Goal: Task Accomplishment & Management: Use online tool/utility

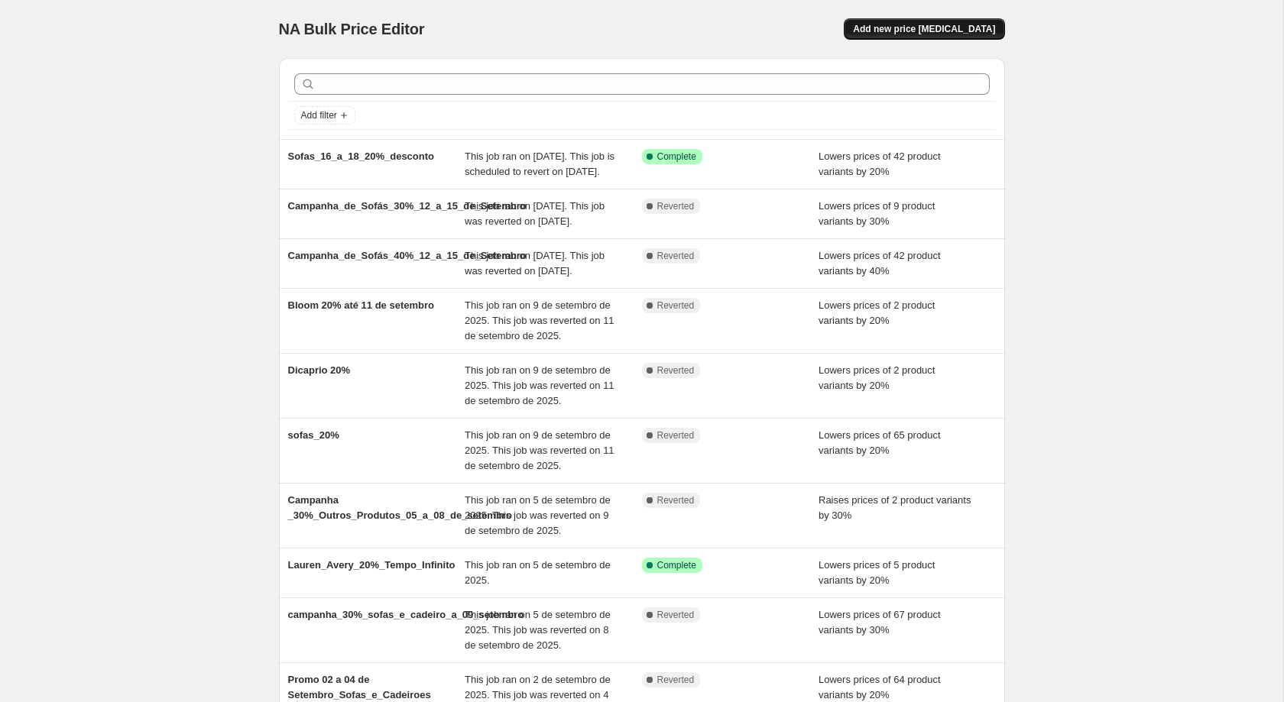
click at [926, 31] on span "Add new price change job" at bounding box center [924, 29] width 142 height 12
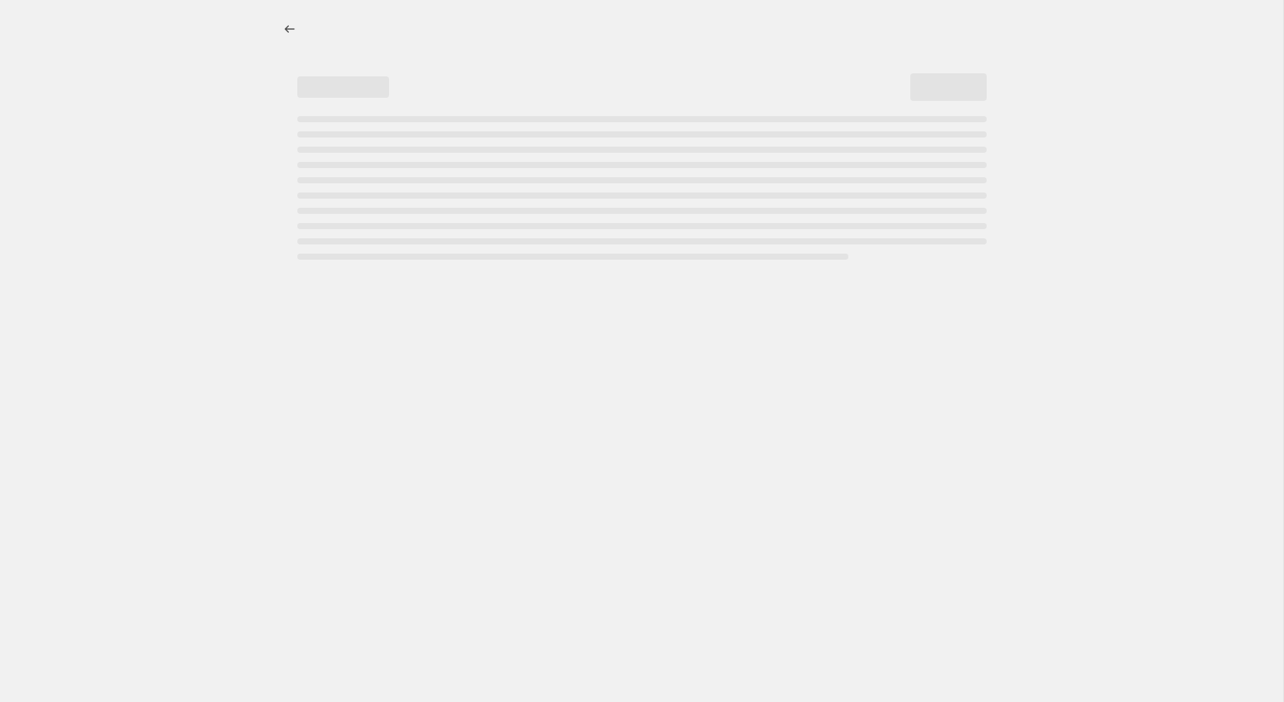
select select "percentage"
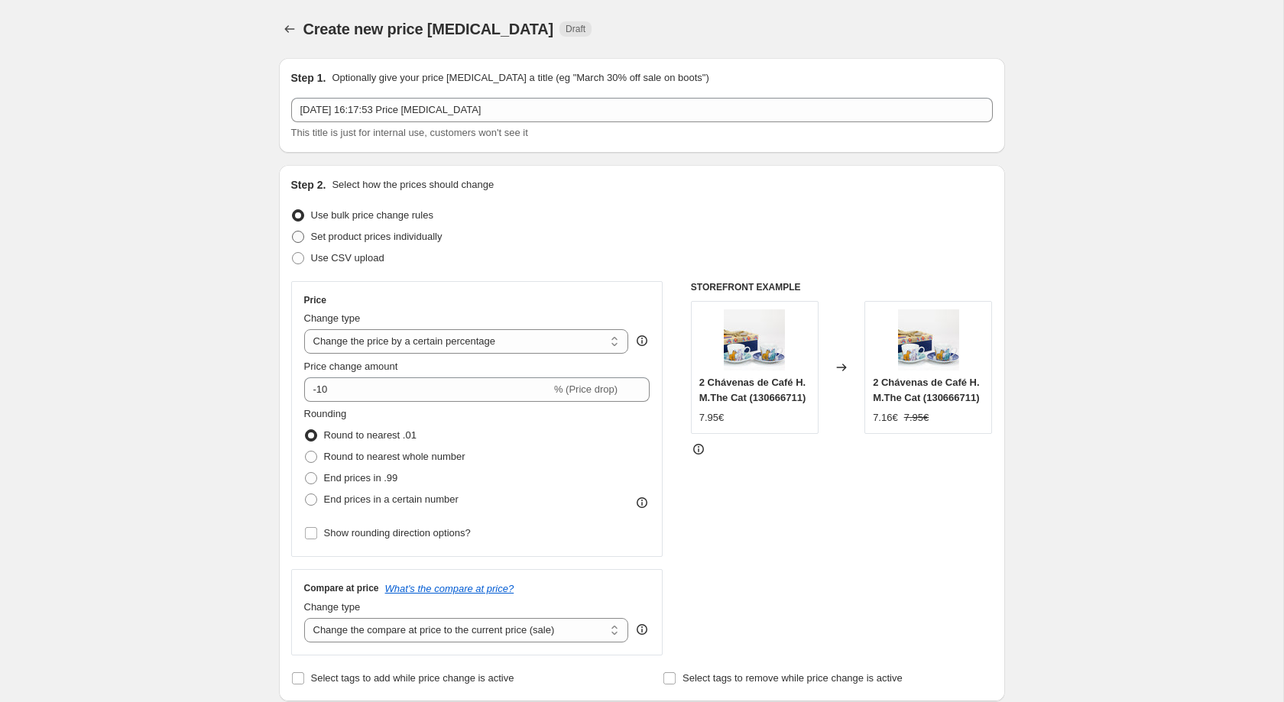
click at [364, 241] on span "Set product prices individually" at bounding box center [376, 236] width 131 height 11
click at [293, 232] on input "Set product prices individually" at bounding box center [292, 231] width 1 height 1
radio input "true"
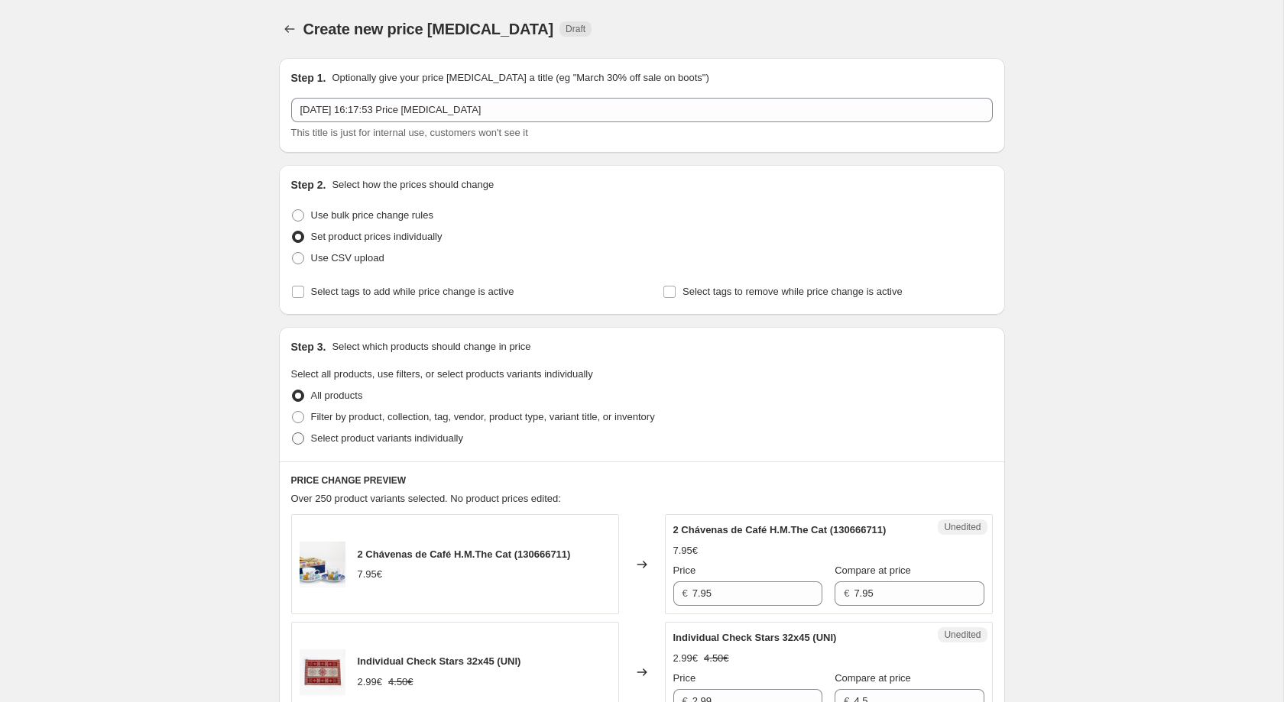
click at [336, 439] on span "Select product variants individually" at bounding box center [387, 437] width 152 height 11
click at [293, 433] on input "Select product variants individually" at bounding box center [292, 432] width 1 height 1
radio input "true"
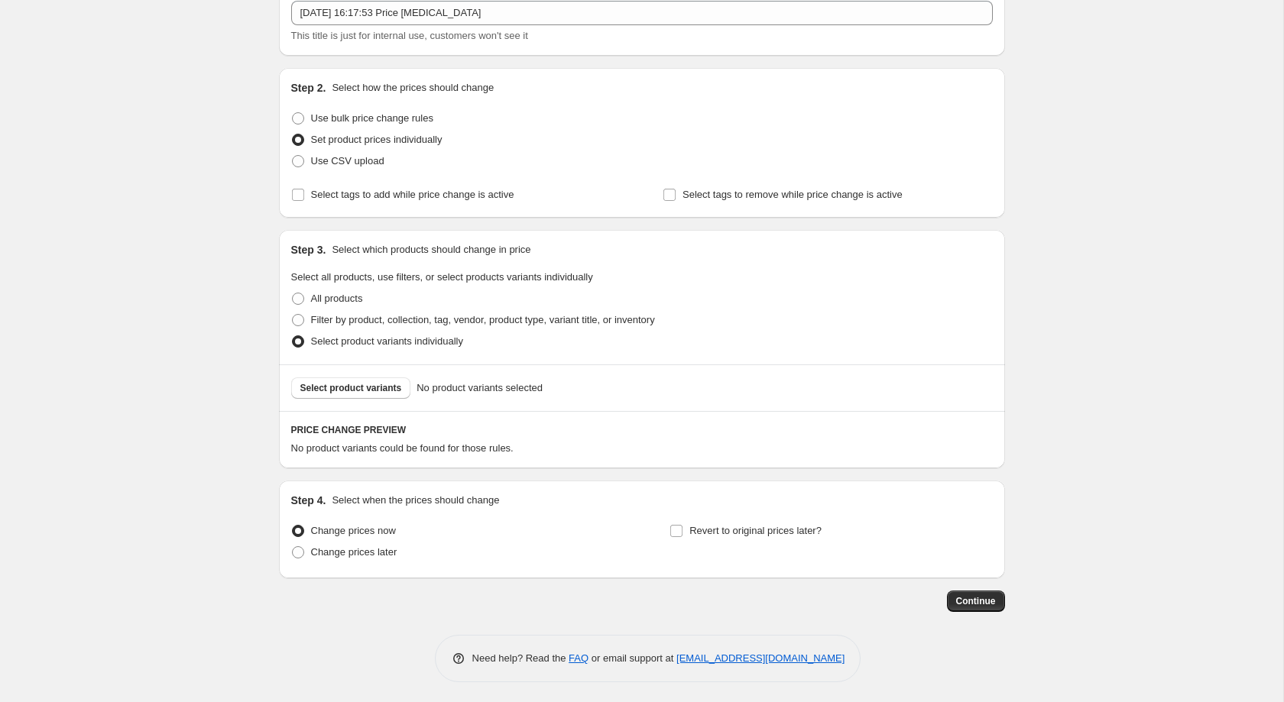
scroll to position [105, 0]
click at [361, 381] on span "Select product variants" at bounding box center [351, 385] width 102 height 12
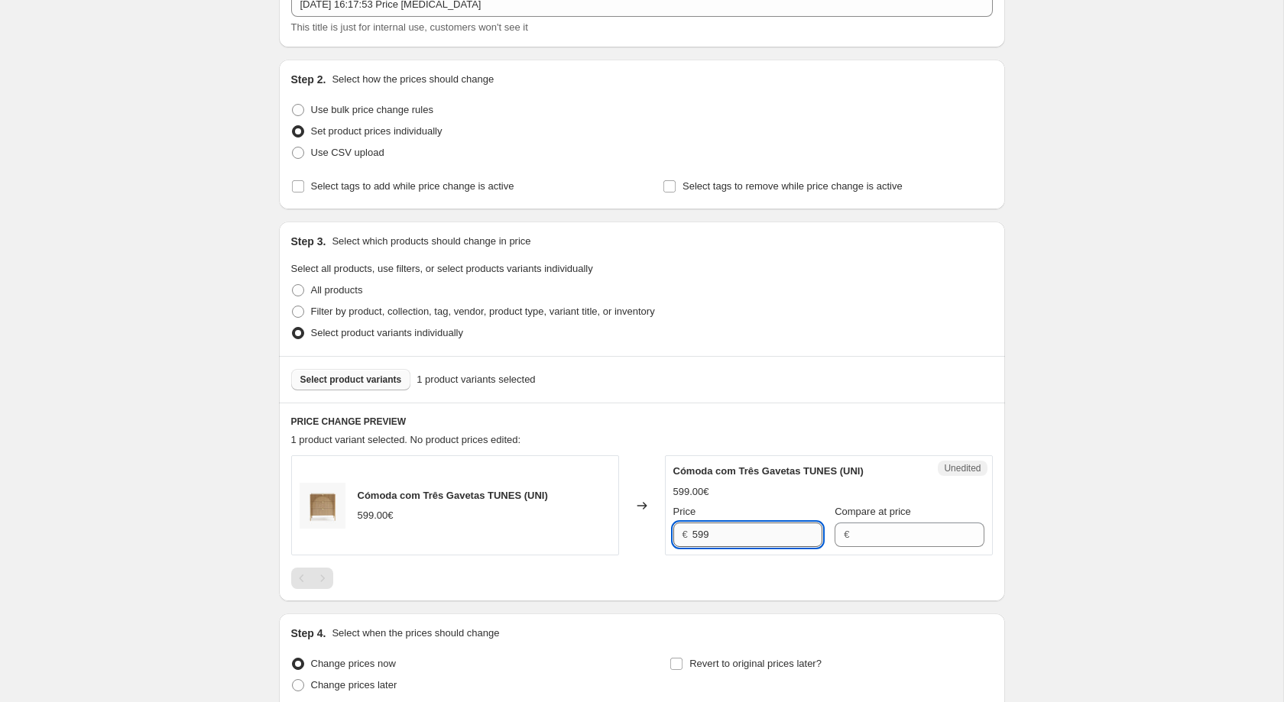
click at [753, 532] on input "599" at bounding box center [757, 535] width 130 height 24
type input "5"
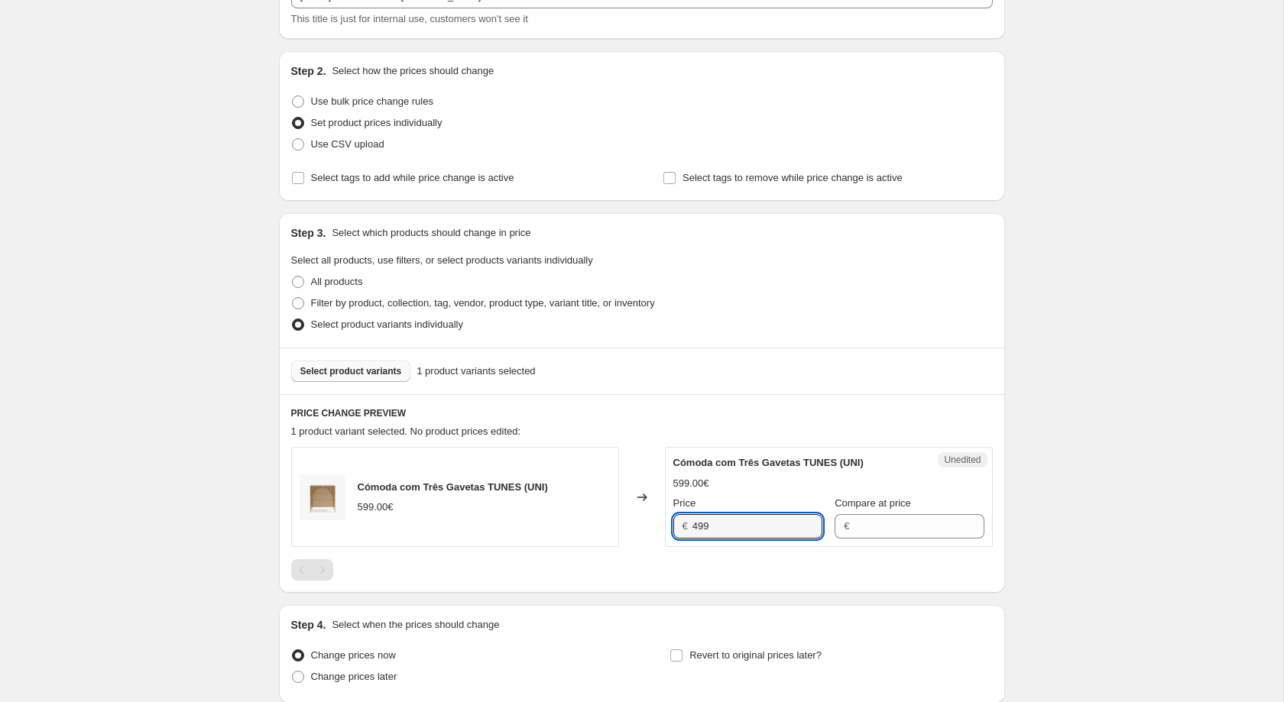
scroll to position [116, 0]
type input "499"
click at [372, 370] on span "Select product variants" at bounding box center [351, 369] width 102 height 12
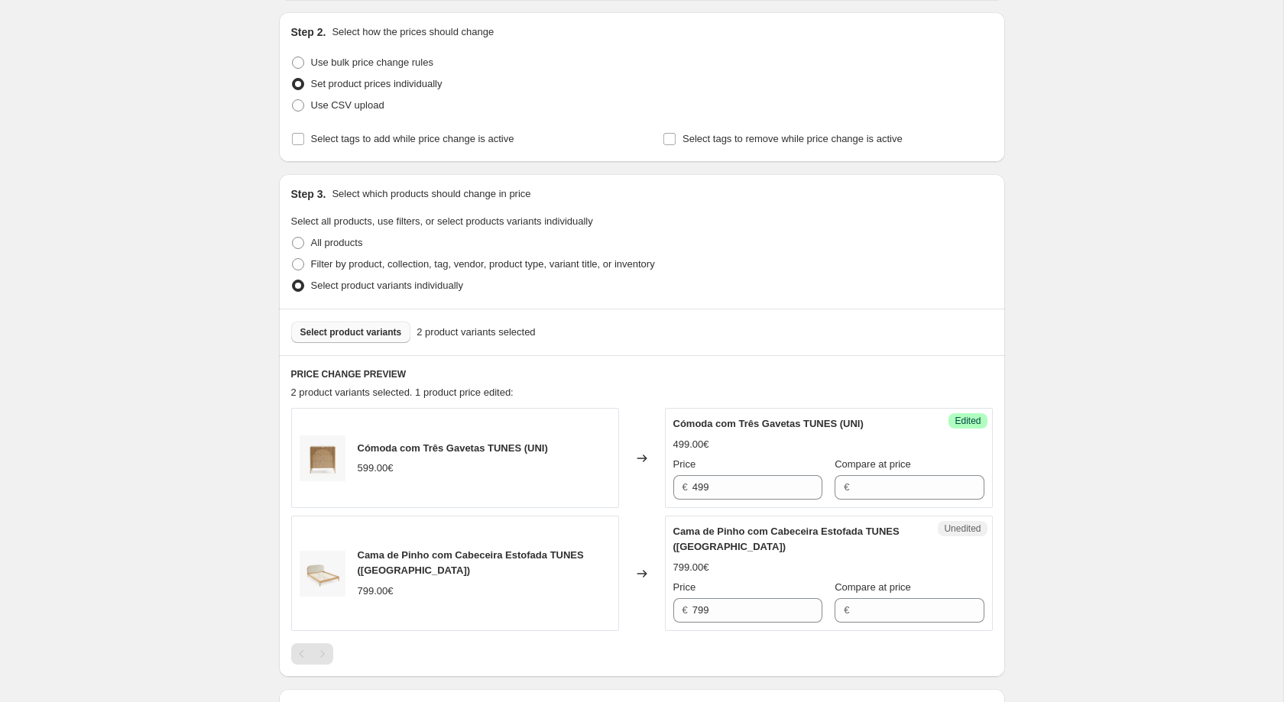
scroll to position [274, 0]
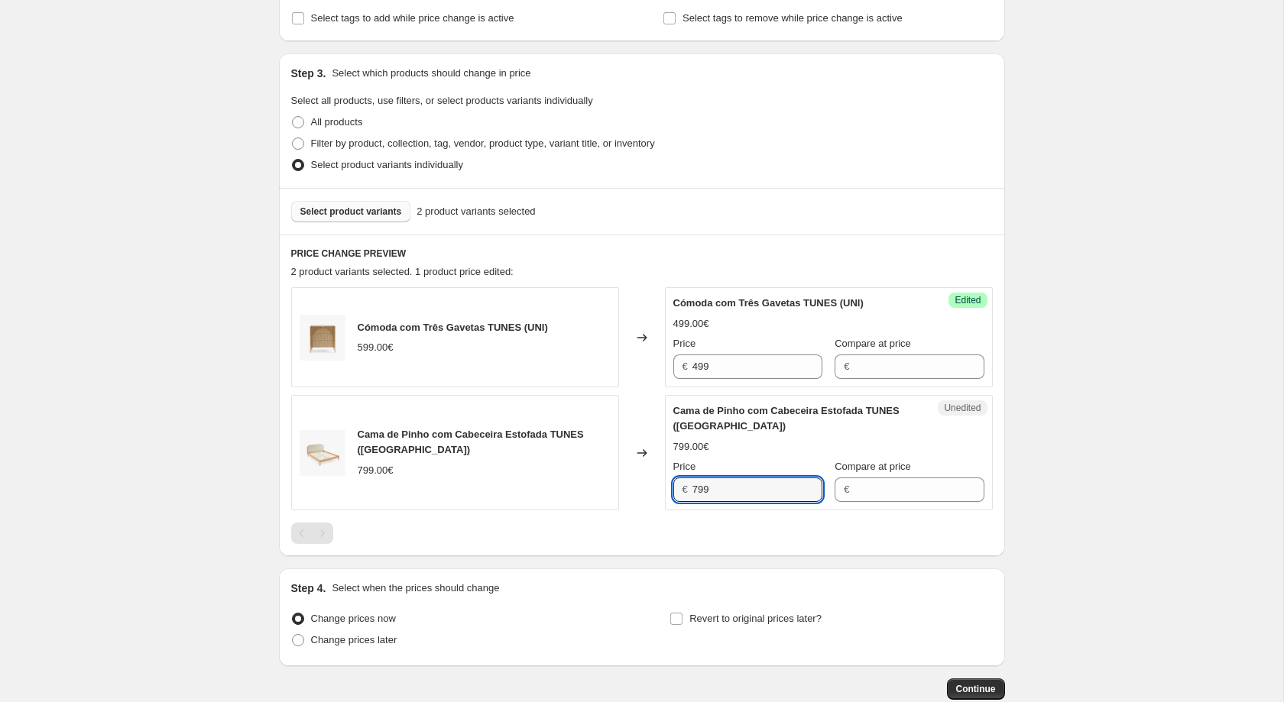
drag, startPoint x: 747, startPoint y: 483, endPoint x: 672, endPoint y: 481, distance: 75.7
click at [740, 485] on input "799" at bounding box center [757, 490] width 130 height 24
type input "7"
type input "679"
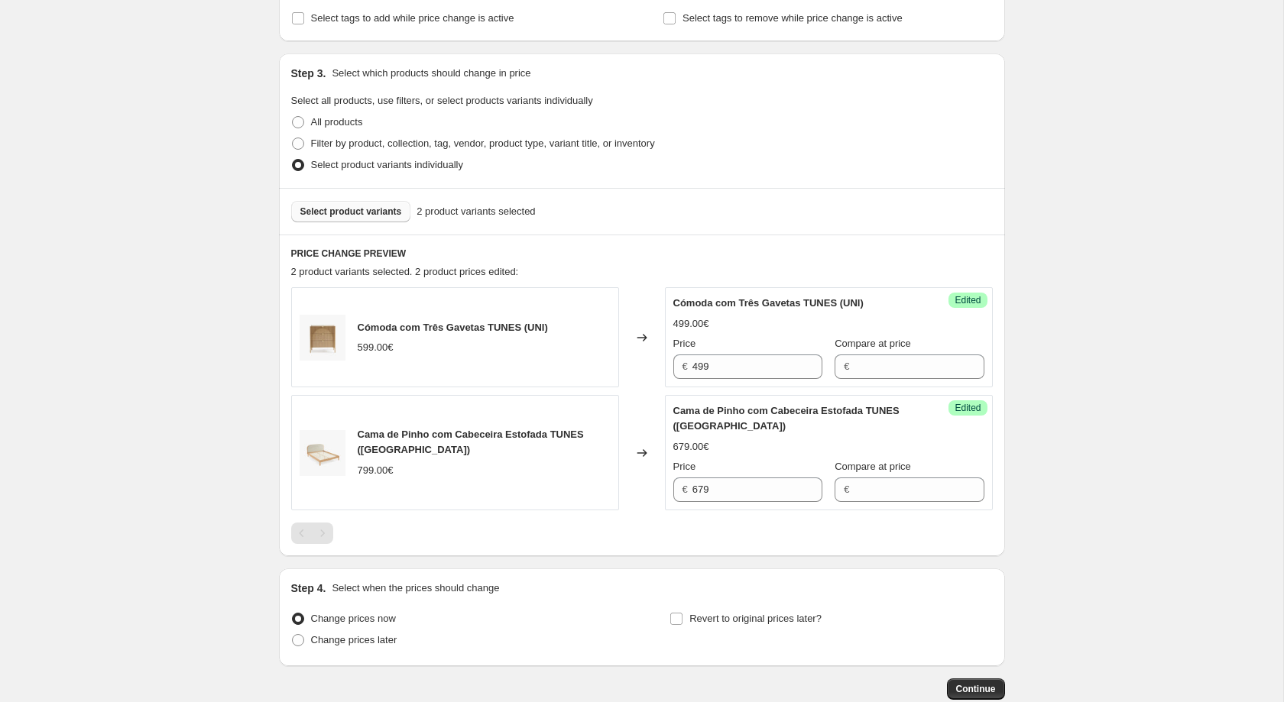
click at [620, 523] on div at bounding box center [641, 533] width 701 height 21
click at [351, 215] on span "Select product variants" at bounding box center [351, 212] width 102 height 12
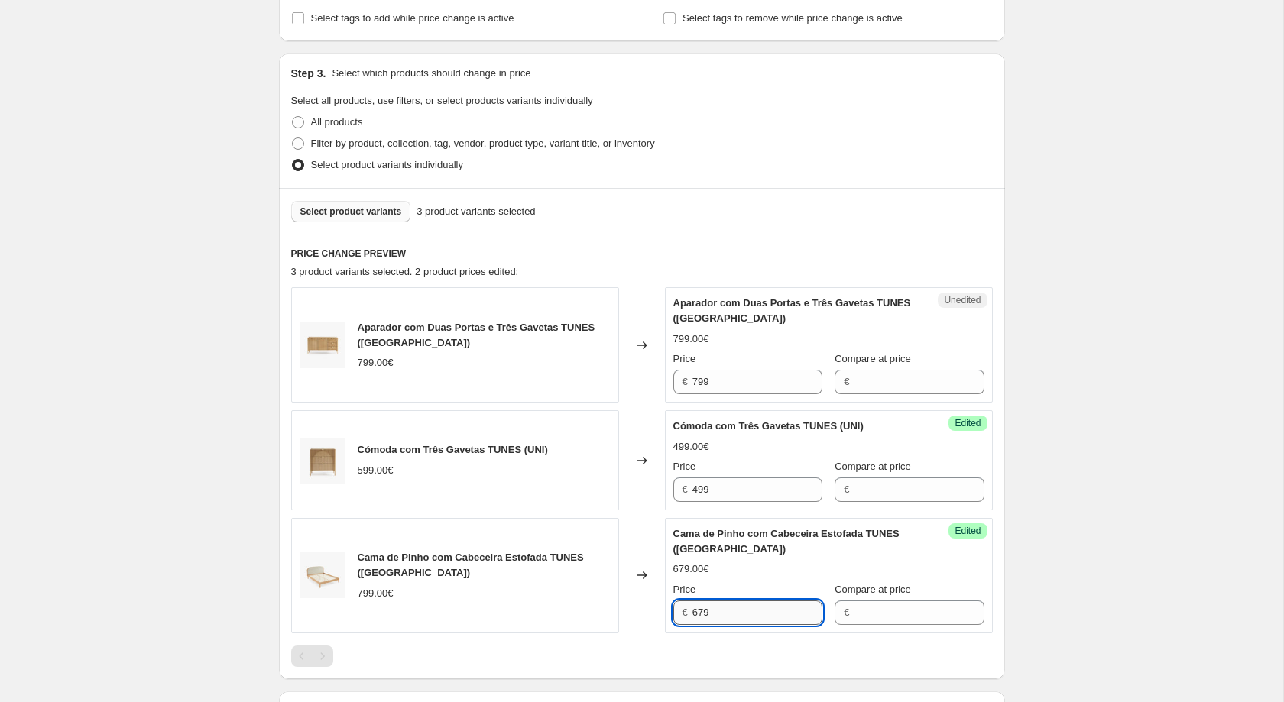
click at [744, 601] on input "679" at bounding box center [757, 613] width 130 height 24
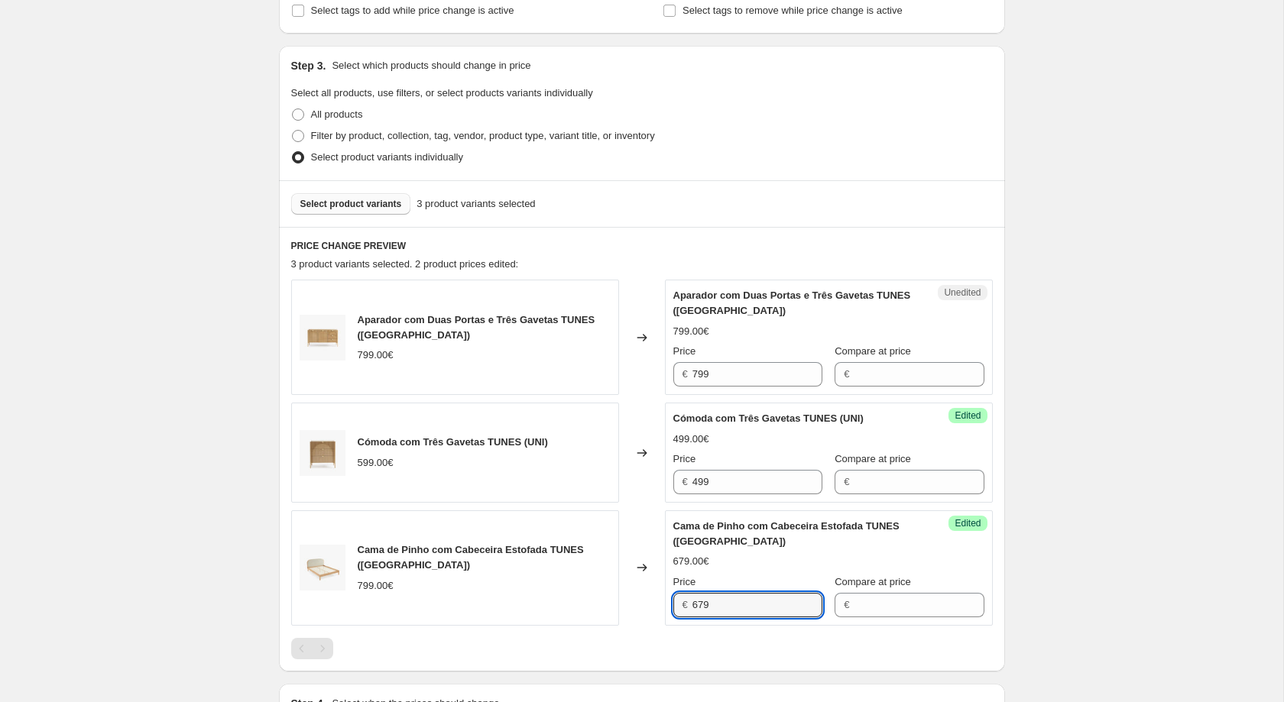
scroll to position [283, 0]
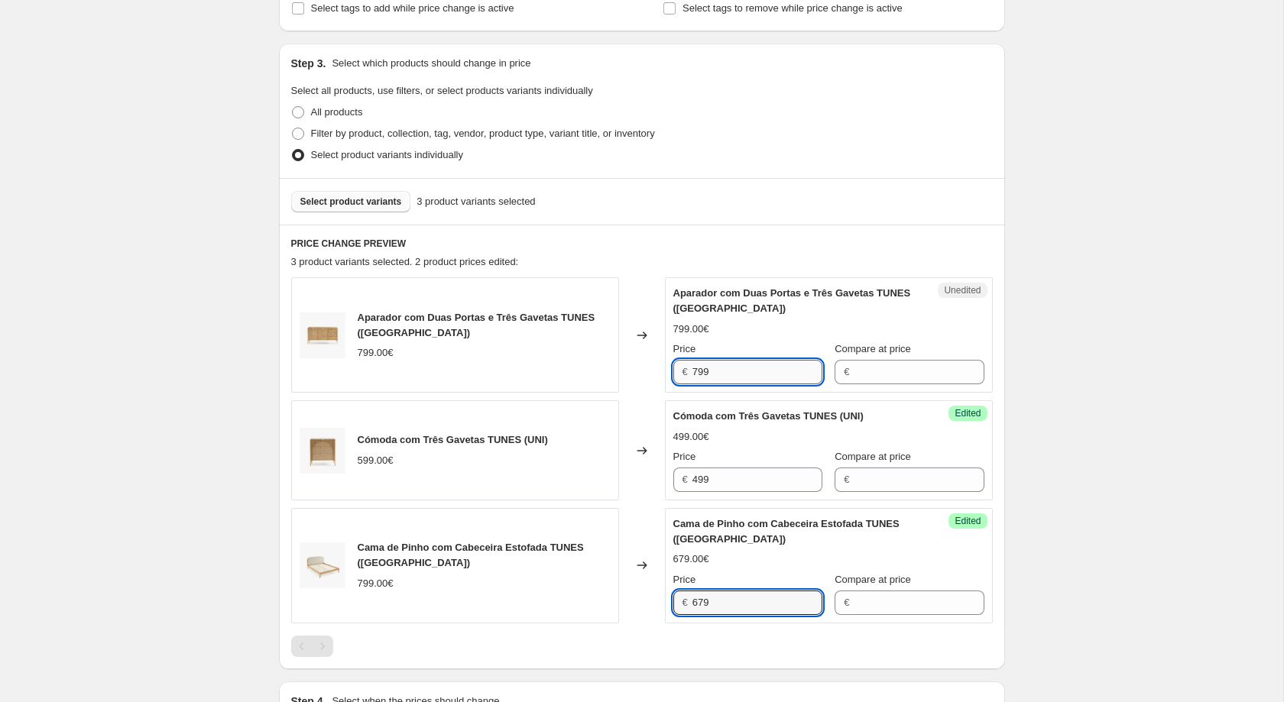
click at [766, 360] on input "799" at bounding box center [757, 372] width 130 height 24
drag, startPoint x: 766, startPoint y: 358, endPoint x: 691, endPoint y: 359, distance: 74.9
click at [692, 360] on input "799" at bounding box center [757, 372] width 130 height 24
type input "629"
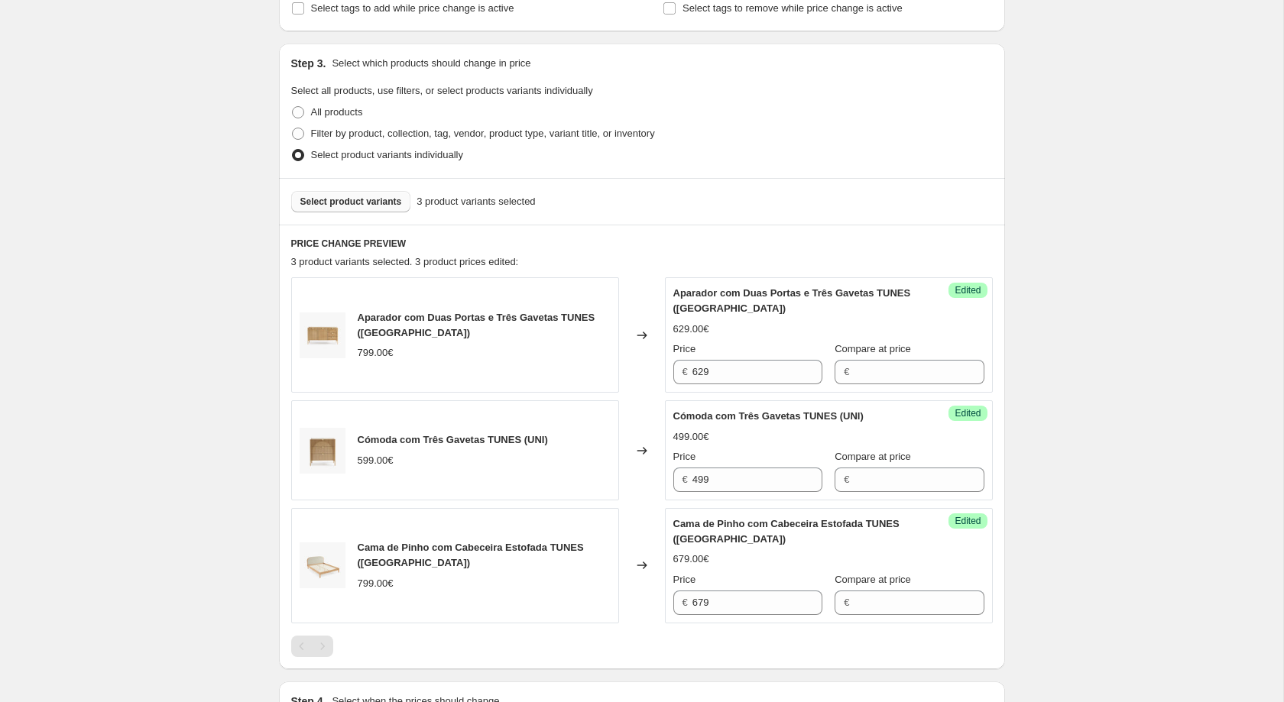
click at [1106, 290] on div "Create new price change job. This page is ready Create new price change job Dra…" at bounding box center [641, 312] width 1283 height 1190
click at [368, 206] on span "Select product variants" at bounding box center [351, 202] width 102 height 12
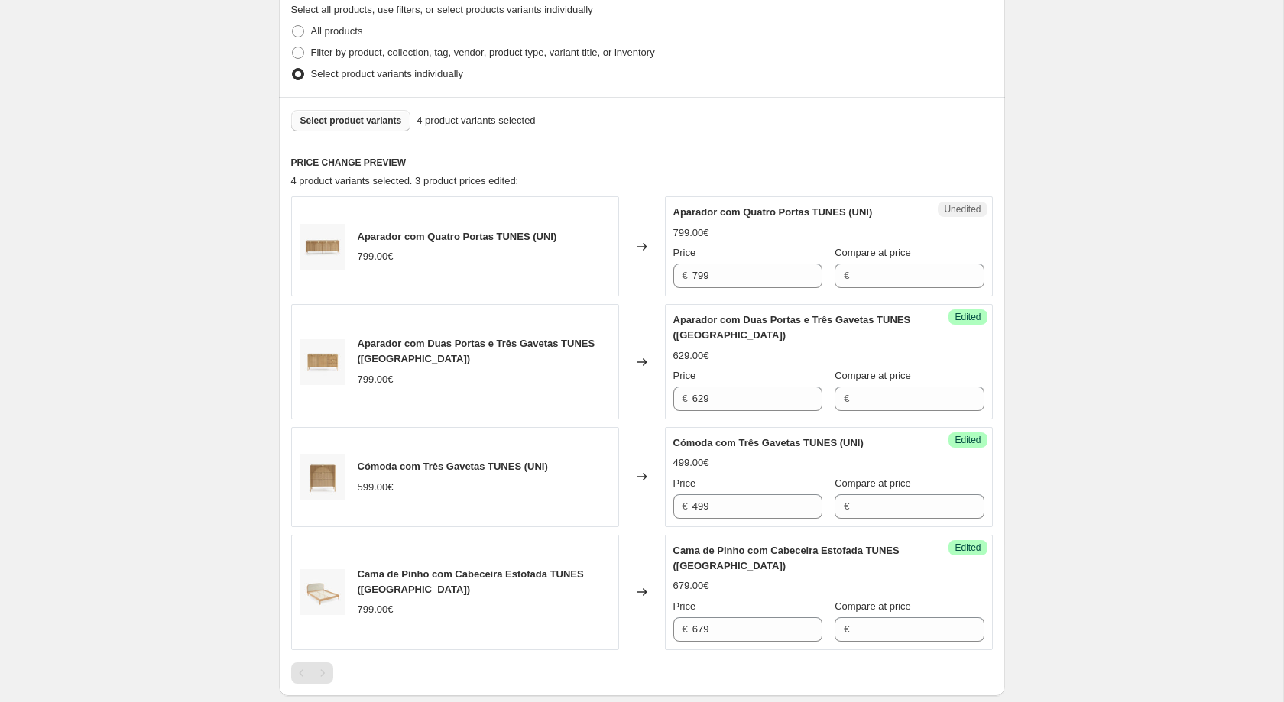
scroll to position [380, 0]
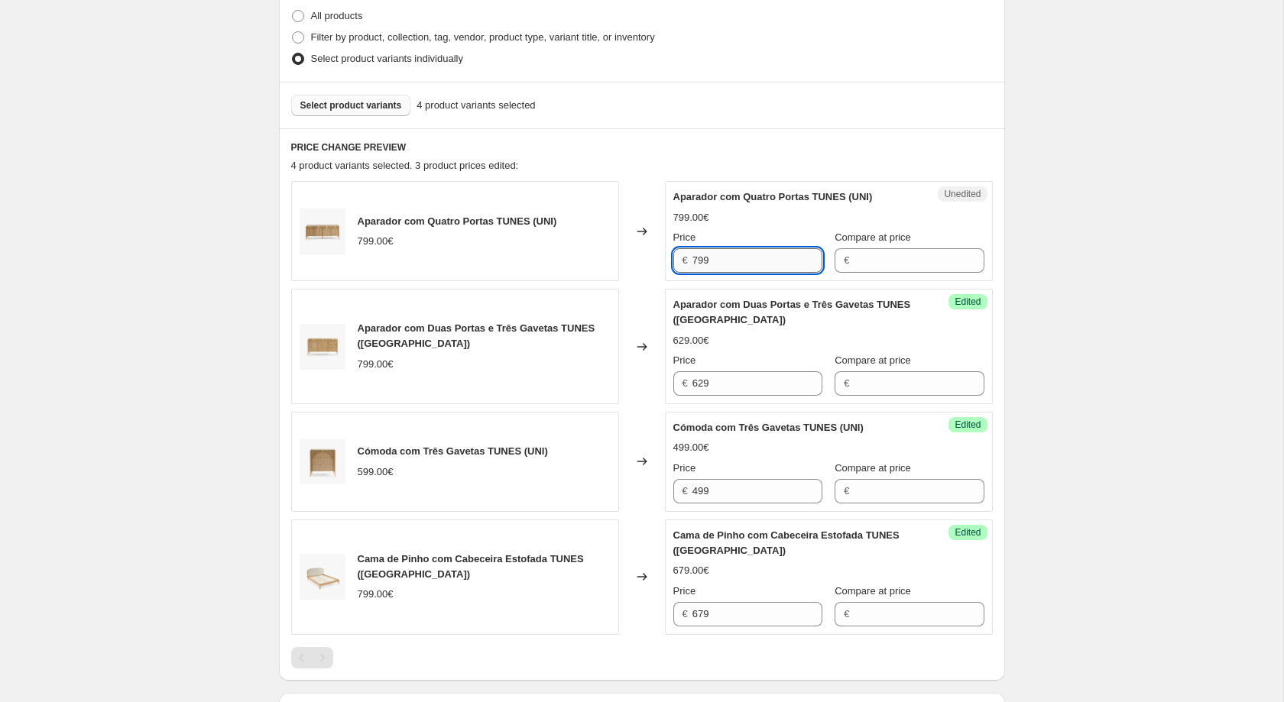
drag, startPoint x: 718, startPoint y: 261, endPoint x: 692, endPoint y: 262, distance: 26.0
click at [692, 262] on input "799" at bounding box center [757, 260] width 130 height 24
type input "649"
click at [1283, 152] on main "Create new price change job. This page is ready Create new price change job Dra…" at bounding box center [642, 268] width 1284 height 1297
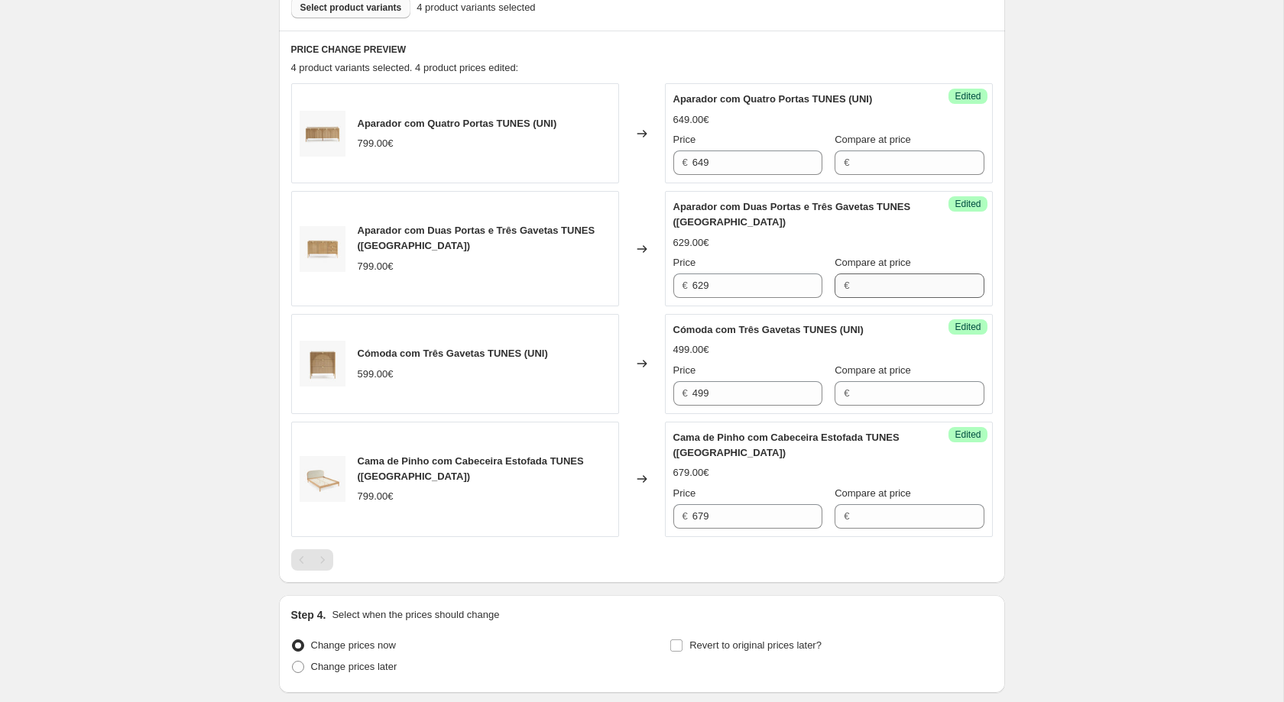
scroll to position [570, 0]
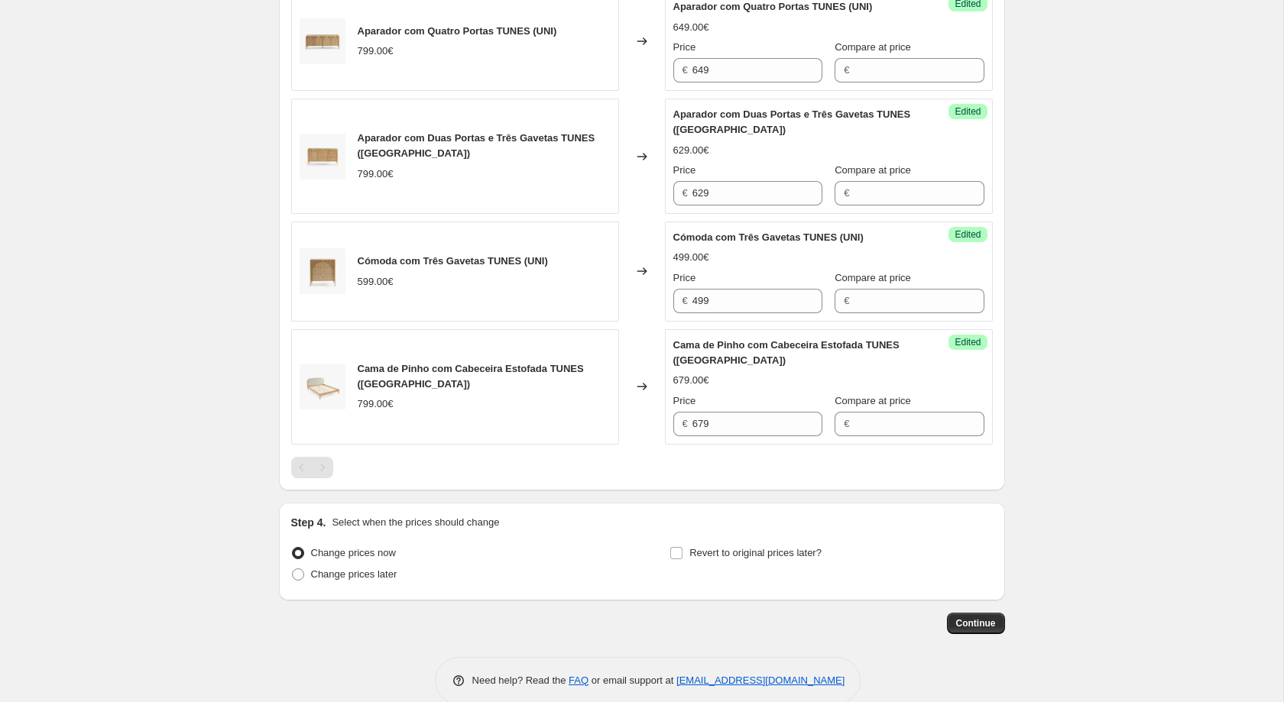
click at [403, 564] on div "Change prices later" at bounding box center [452, 574] width 322 height 21
click at [384, 568] on span "Change prices later" at bounding box center [354, 573] width 86 height 11
click at [293, 568] on input "Change prices later" at bounding box center [292, 568] width 1 height 1
radio input "true"
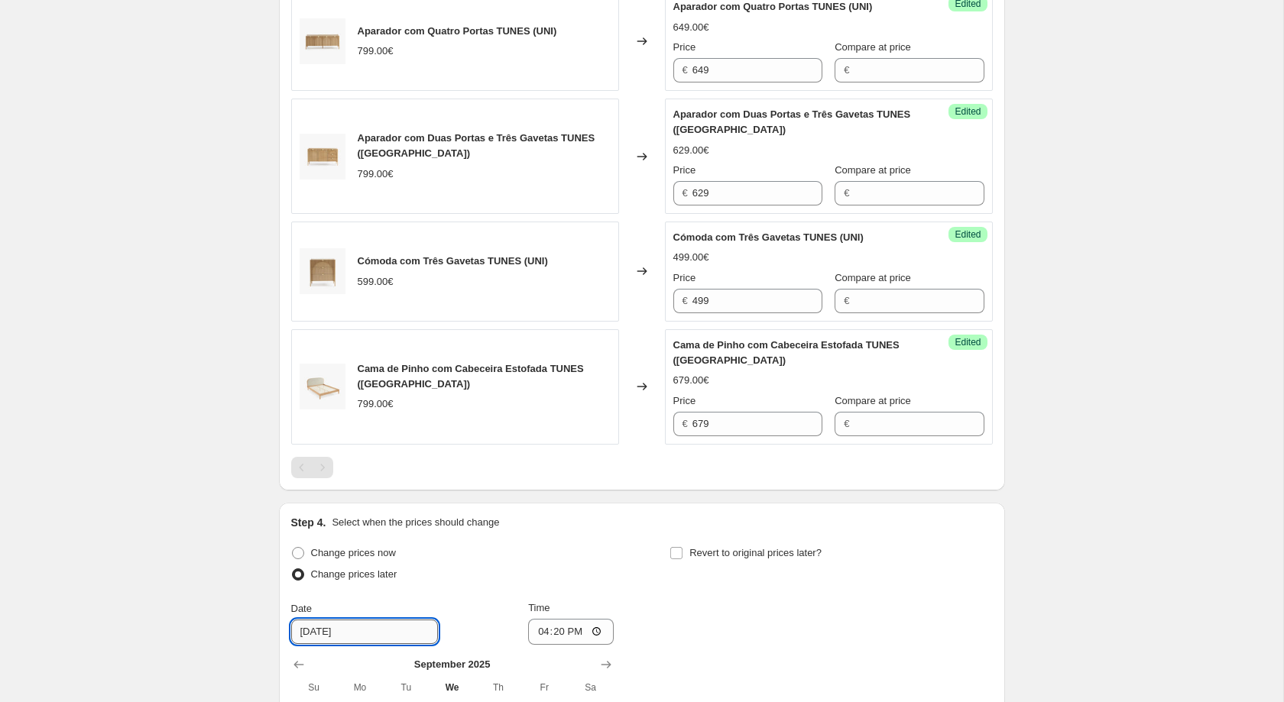
click at [414, 620] on input "9/18/2025" at bounding box center [364, 632] width 147 height 24
click at [563, 619] on input "16:20" at bounding box center [571, 632] width 86 height 26
type input "00:01"
click at [1229, 491] on div "Create new price change job. This page is ready Create new price change job Dra…" at bounding box center [641, 209] width 1283 height 1559
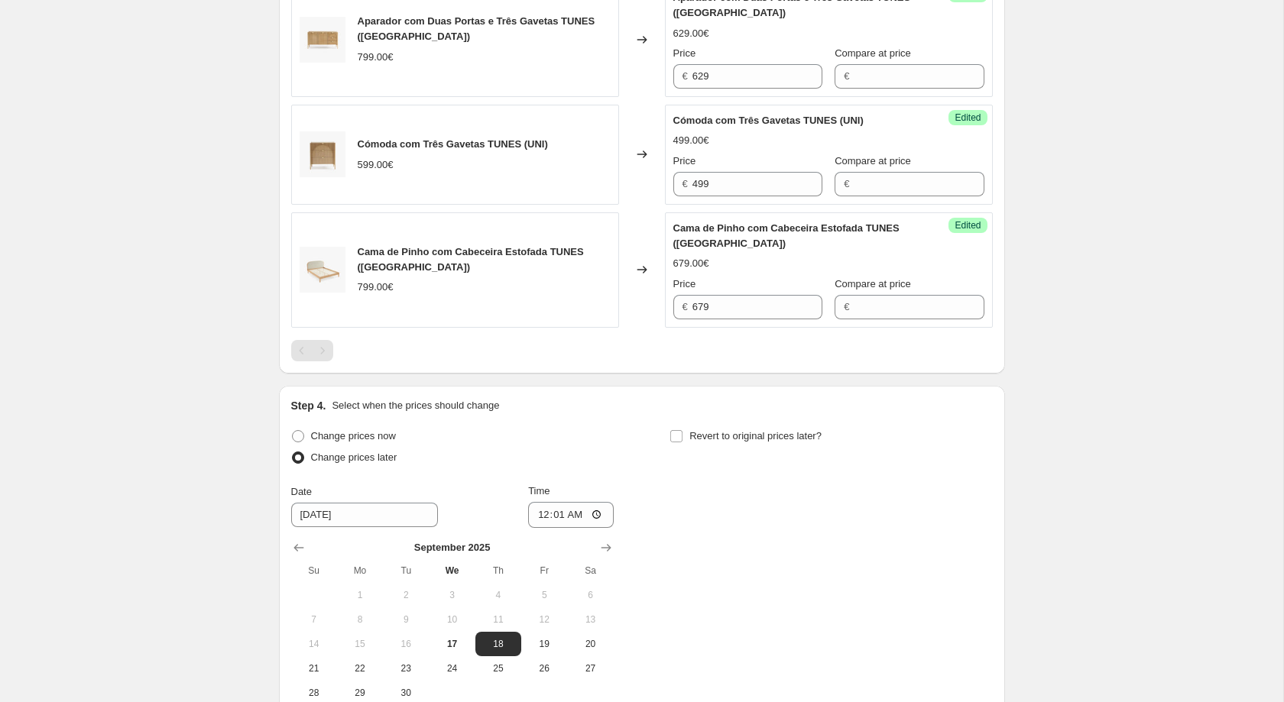
scroll to position [831, 0]
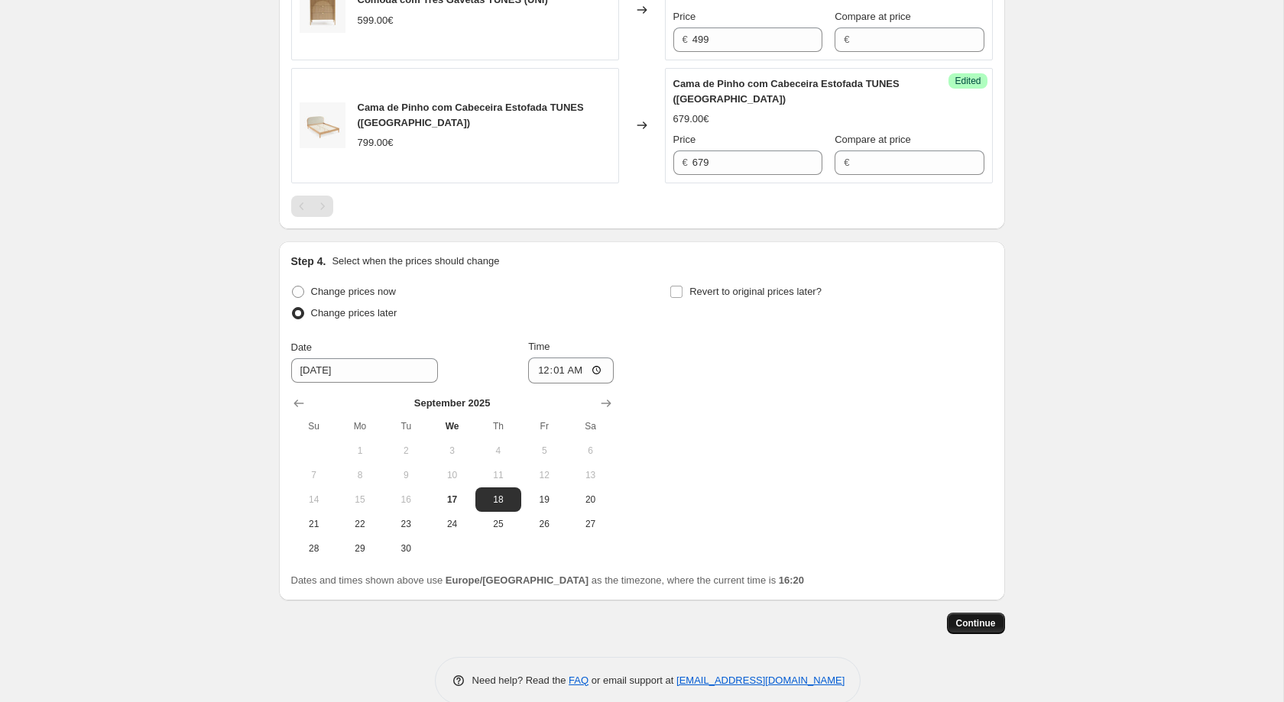
click at [992, 613] on button "Continue" at bounding box center [976, 623] width 58 height 21
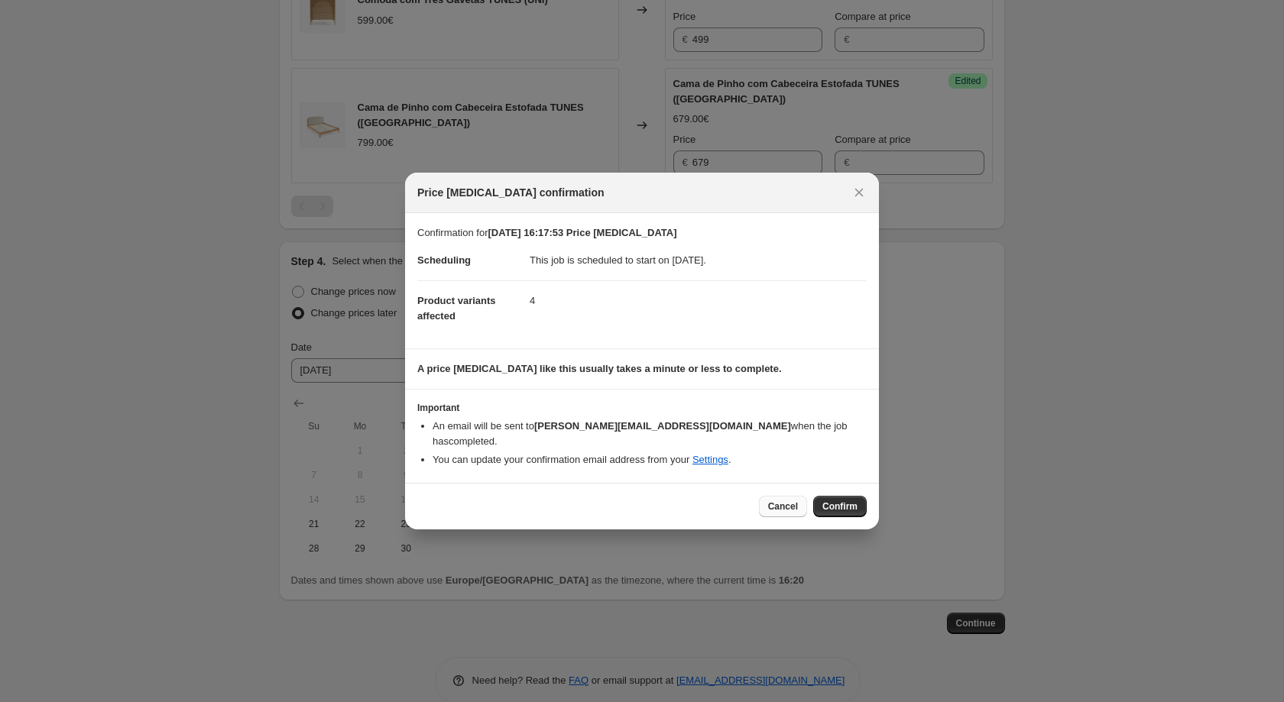
click at [787, 507] on button "Cancel" at bounding box center [783, 506] width 48 height 21
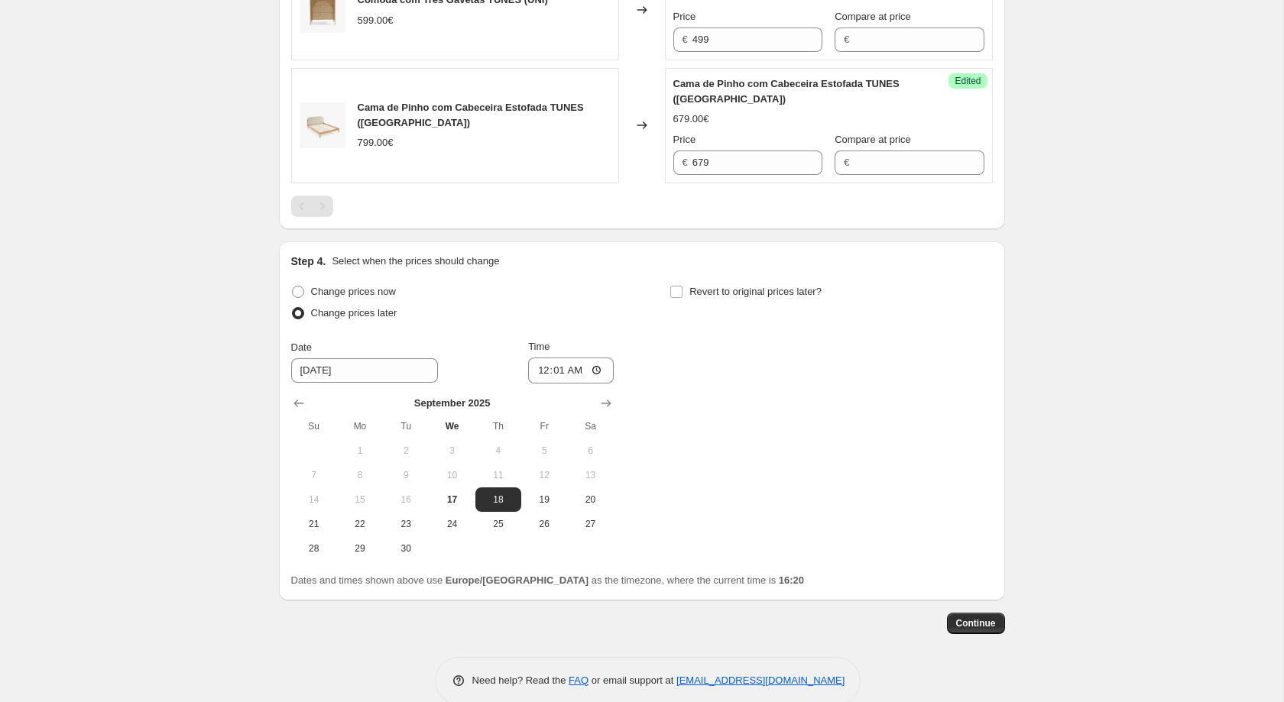
scroll to position [0, 0]
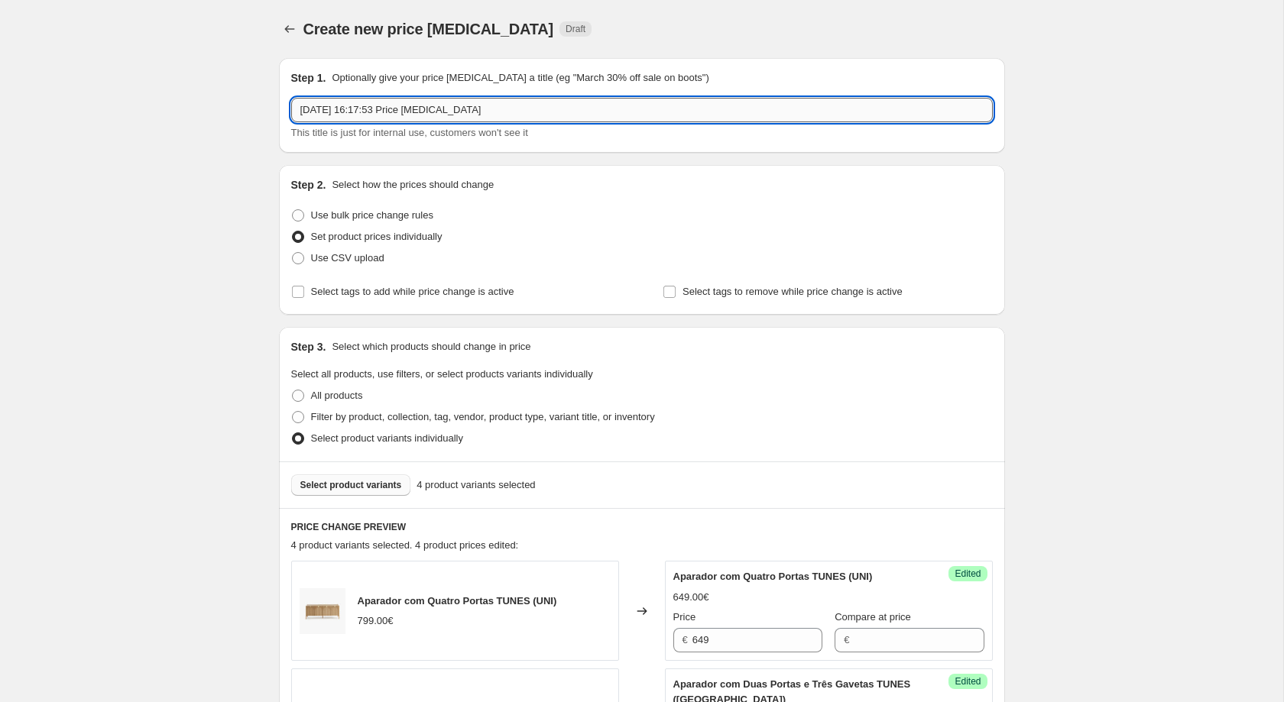
click at [636, 110] on input "17/09/2025, 16:17:53 Price change job" at bounding box center [641, 110] width 701 height 24
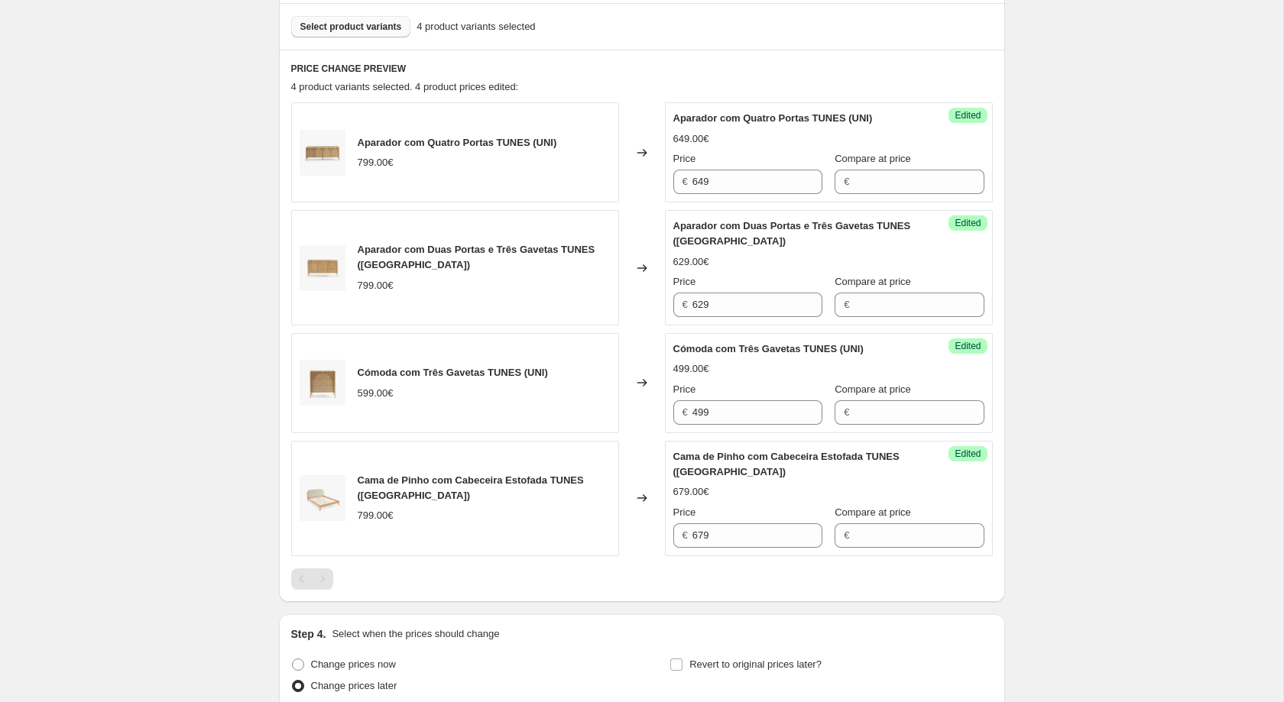
scroll to position [461, 0]
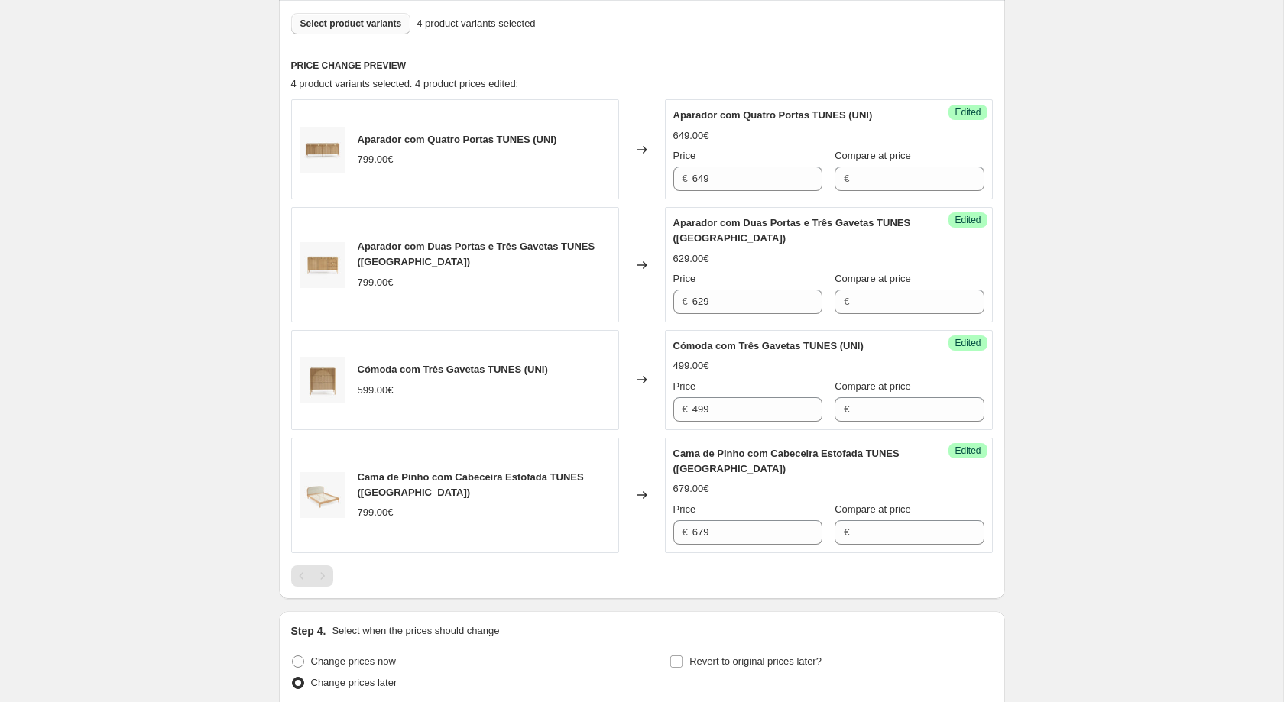
type input "Novos Preços de 4 Produtos Coleção Tunes"
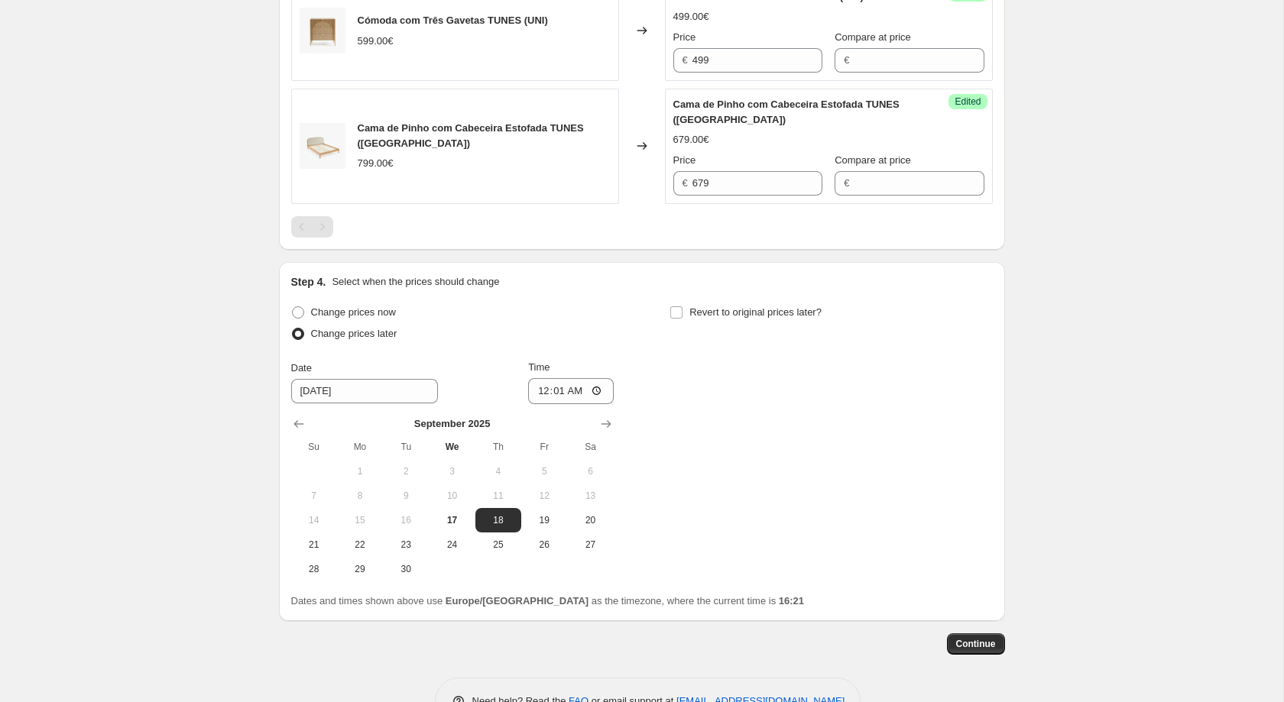
scroll to position [831, 0]
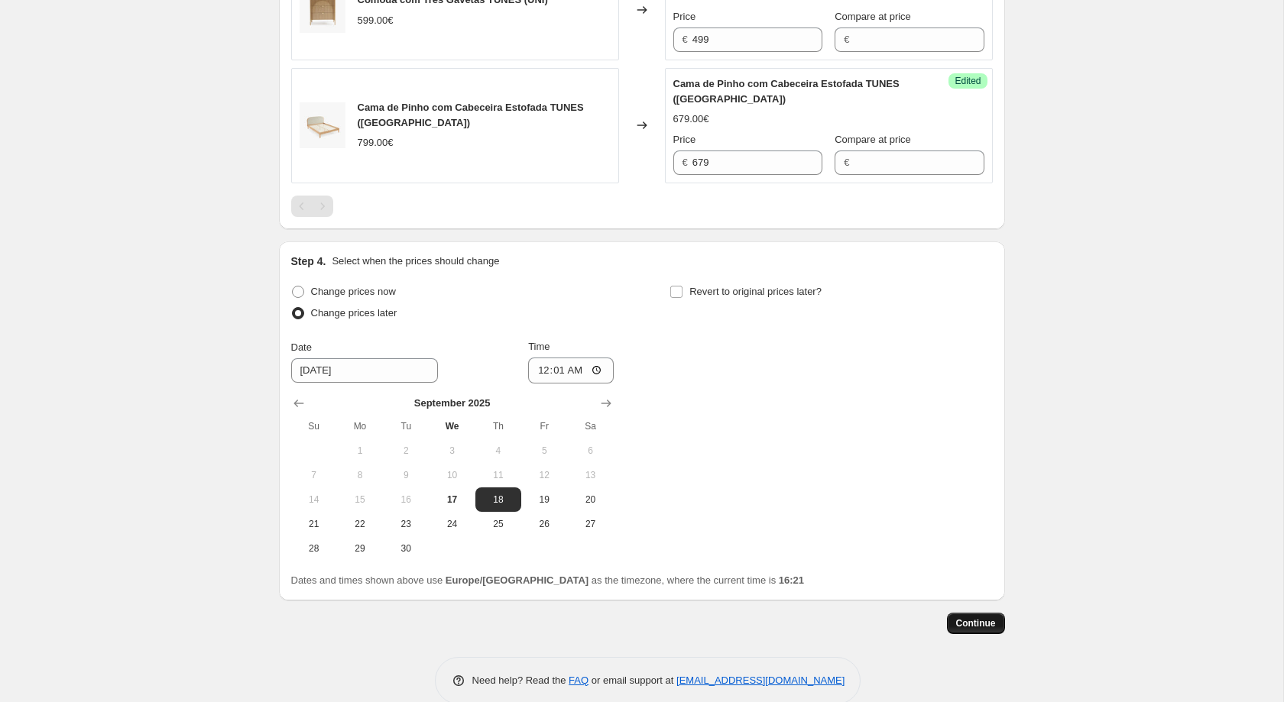
click at [964, 617] on span "Continue" at bounding box center [976, 623] width 40 height 12
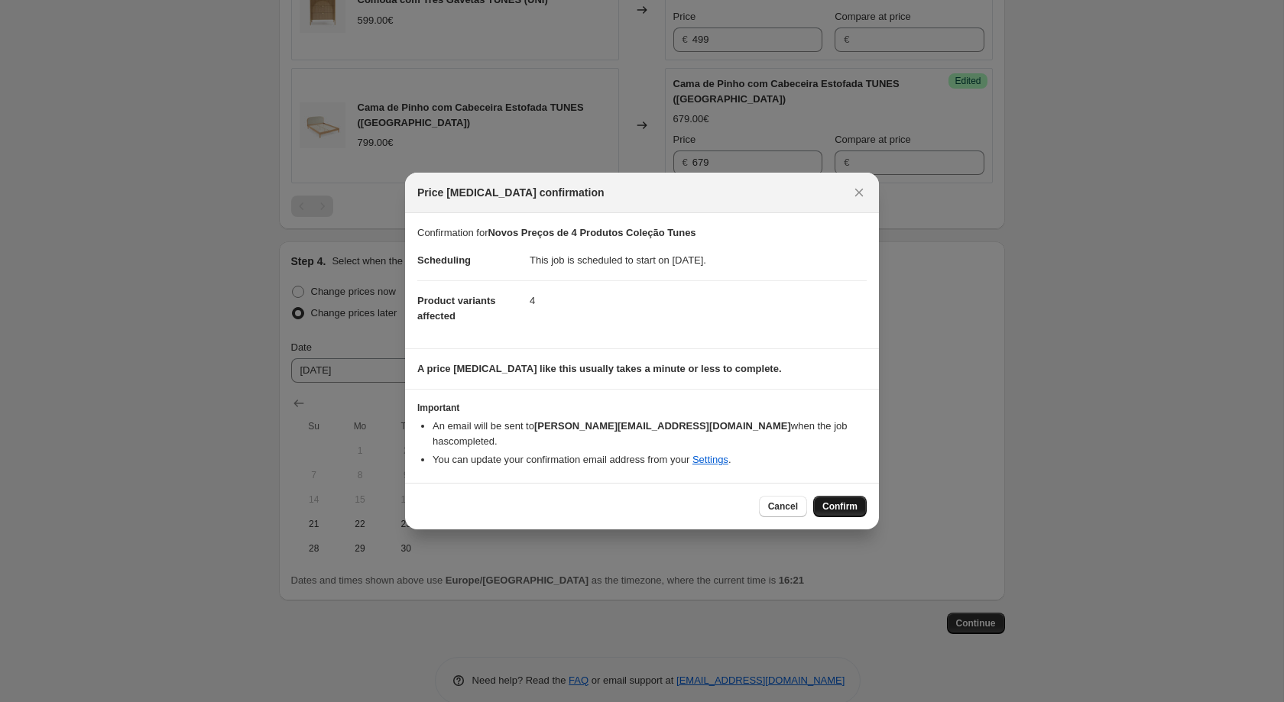
click at [865, 496] on button "Confirm" at bounding box center [839, 506] width 53 height 21
